Goal: Task Accomplishment & Management: Manage account settings

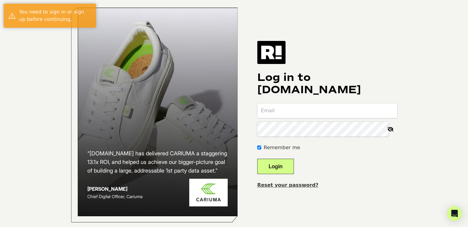
type input "[EMAIL_ADDRESS][DOMAIN_NAME]"
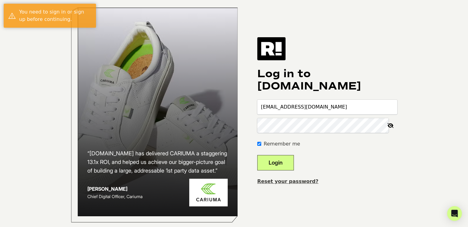
click at [397, 36] on div "“[DOMAIN_NAME] has delivered CARIUMA a staggering 13.1x ROI, and helped us achi…" at bounding box center [234, 115] width 351 height 230
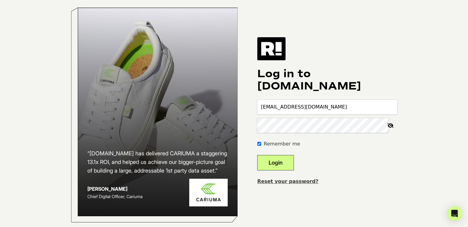
click at [294, 164] on button "Login" at bounding box center [275, 162] width 37 height 15
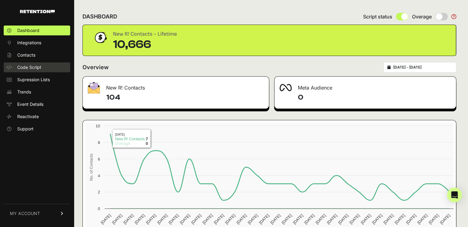
click at [53, 64] on link "Code Script" at bounding box center [37, 67] width 66 height 10
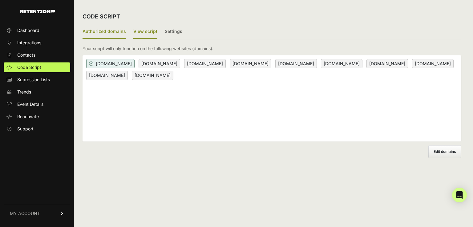
click at [138, 30] on label "View script" at bounding box center [145, 32] width 24 height 14
click at [0, 0] on input "View script" at bounding box center [0, 0] width 0 height 0
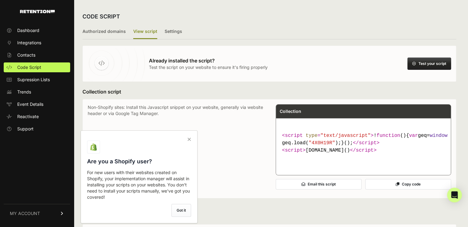
click at [187, 138] on icon at bounding box center [189, 139] width 9 height 10
click at [0, 0] on input "checkbox" at bounding box center [0, 0] width 0 height 0
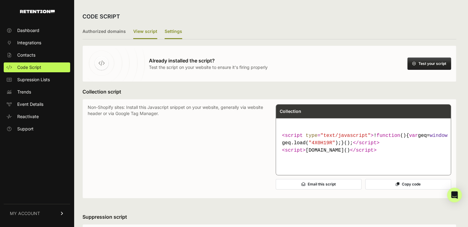
click at [174, 34] on label "Settings" at bounding box center [174, 32] width 18 height 14
click at [0, 0] on input "Settings" at bounding box center [0, 0] width 0 height 0
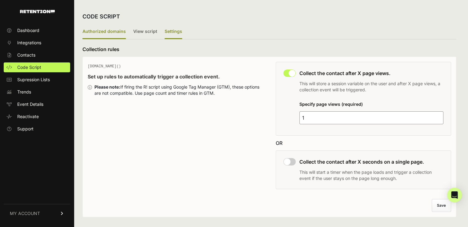
click at [111, 31] on label "Authorized domains" at bounding box center [103, 32] width 43 height 14
click at [0, 0] on input "Authorized domains" at bounding box center [0, 0] width 0 height 0
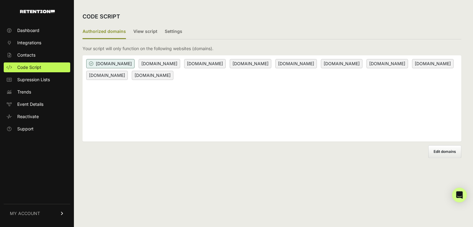
click at [271, 64] on span "remodel.alanabusseconstruction.com" at bounding box center [251, 63] width 42 height 9
click at [436, 152] on span "Edit domains" at bounding box center [444, 151] width 22 height 5
click at [0, 0] on input "Add domain" at bounding box center [0, 0] width 0 height 0
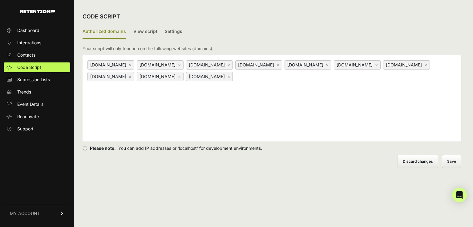
click at [431, 164] on label "Discard changes" at bounding box center [417, 161] width 41 height 13
click at [0, 0] on input "Discard changes" at bounding box center [0, 0] width 0 height 0
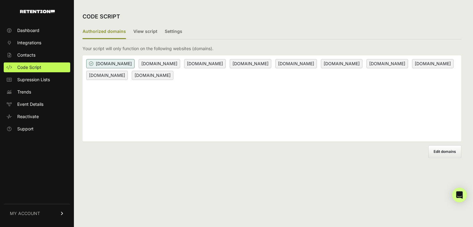
click at [134, 65] on span "hillsidekitchens.gosupersusan.com" at bounding box center [110, 63] width 48 height 9
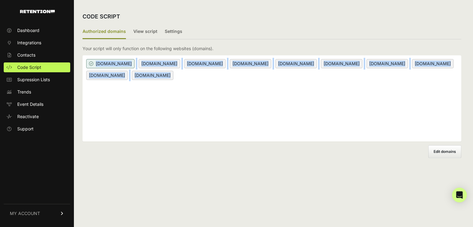
click at [134, 65] on span "hillsidekitchens.gosupersusan.com" at bounding box center [110, 63] width 48 height 9
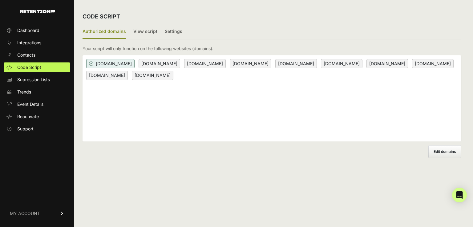
click at [134, 65] on span "[DOMAIN_NAME]" at bounding box center [110, 63] width 48 height 9
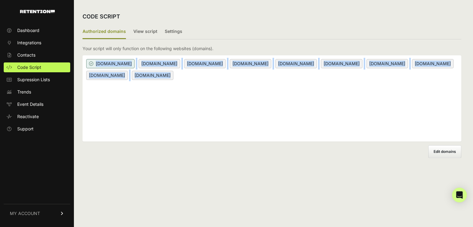
click at [134, 65] on span "[DOMAIN_NAME]" at bounding box center [110, 63] width 48 height 9
click at [134, 65] on span "hillsidekitchens.gosupersusan.com" at bounding box center [110, 63] width 48 height 9
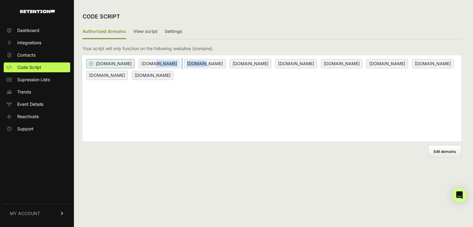
click at [226, 63] on span "granitechinc.com" at bounding box center [205, 63] width 42 height 9
